Goal: Transaction & Acquisition: Purchase product/service

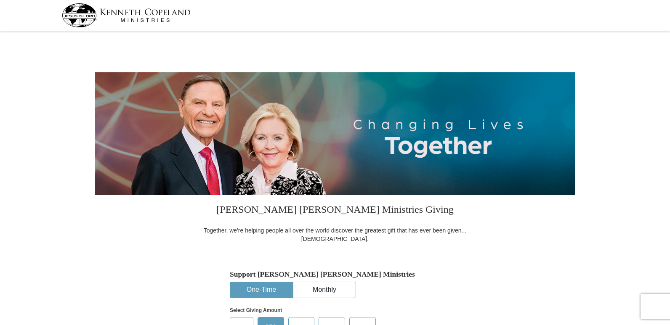
select select "HI"
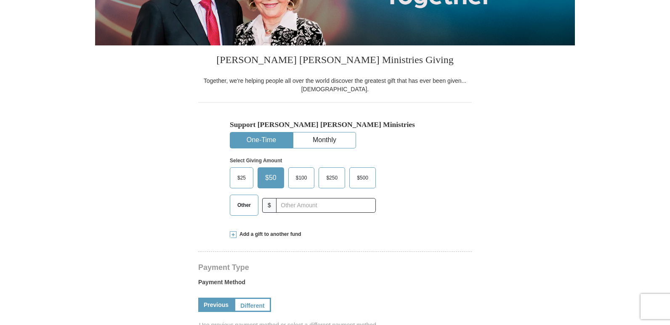
scroll to position [159, 0]
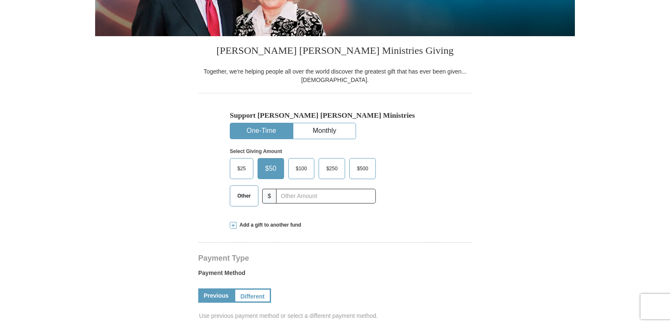
drag, startPoint x: 672, startPoint y: 77, endPoint x: 673, endPoint y: 117, distance: 40.4
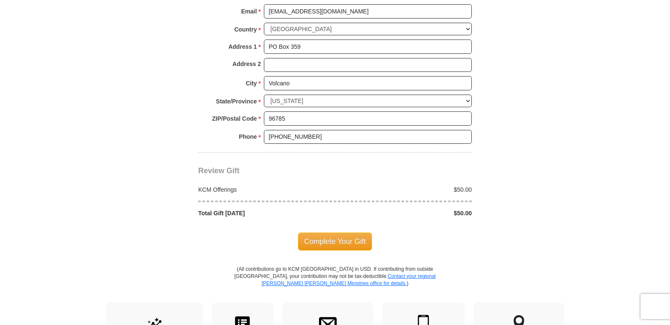
scroll to position [640, 0]
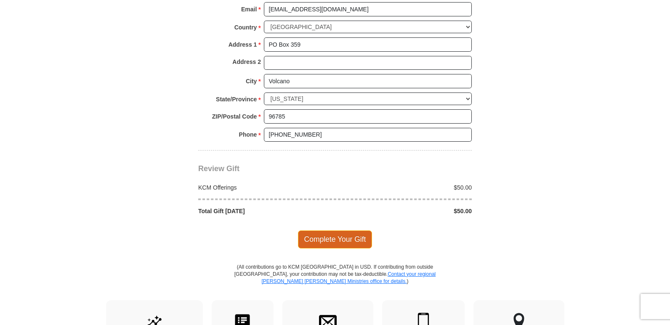
click at [334, 245] on span "Complete Your Gift" at bounding box center [335, 240] width 74 height 18
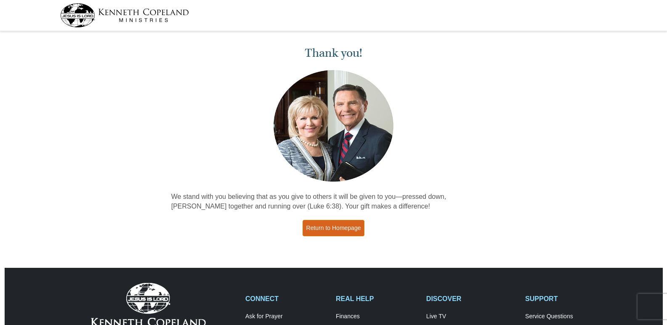
click at [333, 232] on link "Return to Homepage" at bounding box center [334, 228] width 62 height 16
